Goal: Understand process/instructions: Learn how to perform a task or action

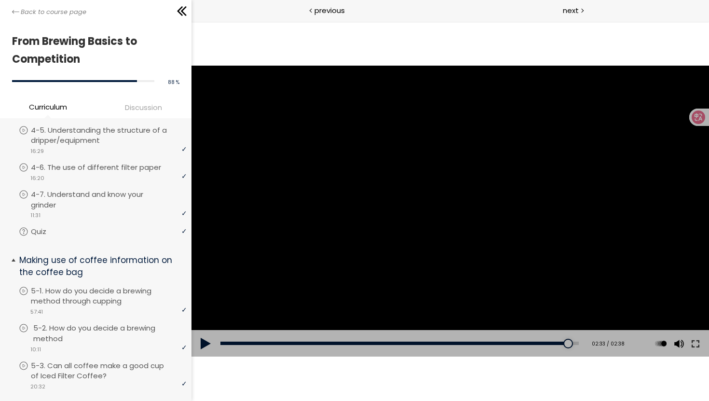
scroll to position [1082, 0]
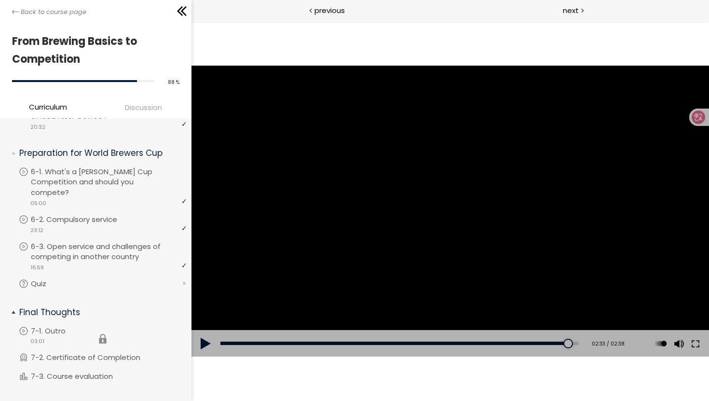
click at [51, 325] on li "You have to complete unit (7-1. Outro) in order to continue. 7-1. Outro video 0…" at bounding box center [103, 338] width 168 height 27
click at [42, 278] on p "Quiz" at bounding box center [53, 283] width 35 height 11
click at [62, 325] on li "You have to complete unit (7-1. Outro) in order to continue. 7-1. Outro video 0…" at bounding box center [103, 338] width 168 height 27
click at [696, 121] on icon at bounding box center [698, 117] width 10 height 10
click at [64, 325] on p "7-1. Outro" at bounding box center [60, 330] width 54 height 11
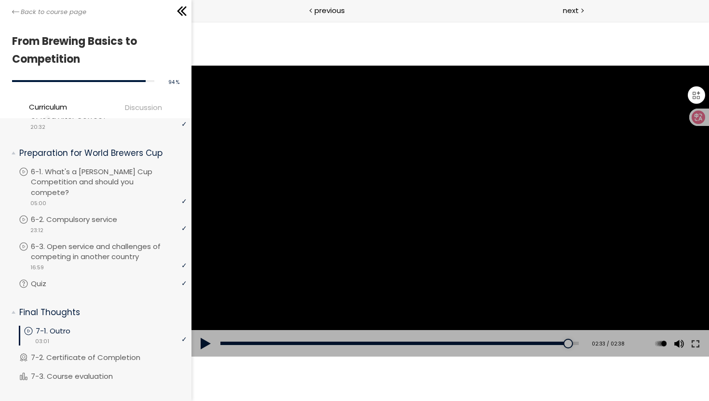
click at [697, 117] on icon at bounding box center [698, 117] width 10 height 10
click at [699, 120] on icon at bounding box center [698, 117] width 10 height 10
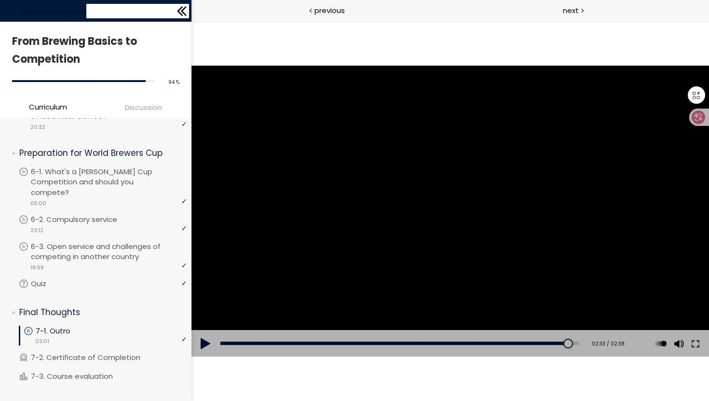
click at [183, 13] on icon at bounding box center [184, 11] width 6 height 10
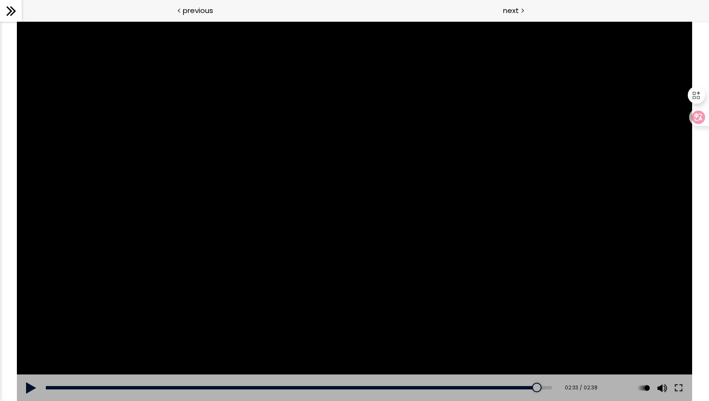
click at [7, 7] on icon at bounding box center [9, 11] width 6 height 10
